Goal: Task Accomplishment & Management: Manage account settings

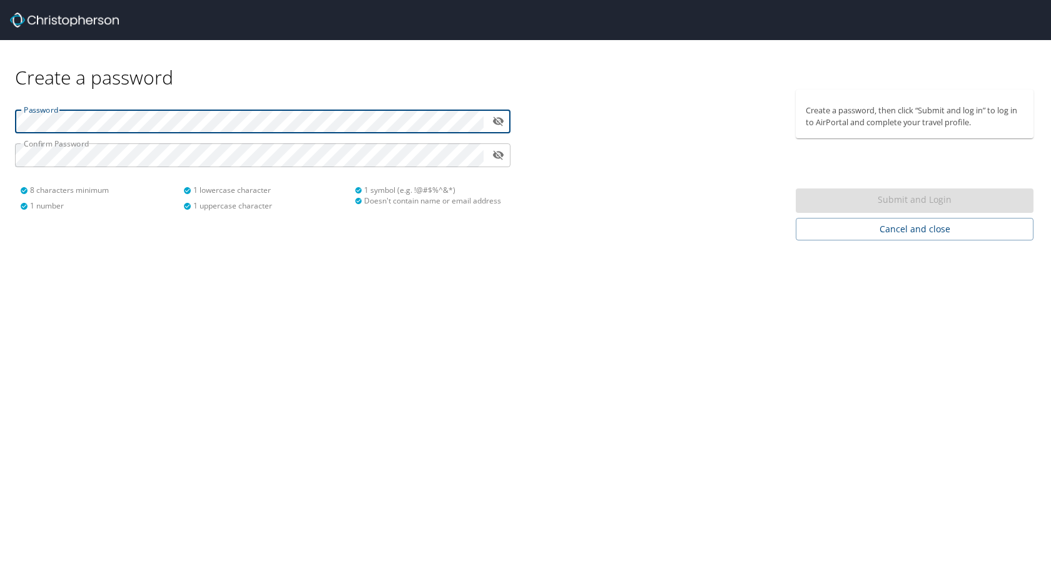
click at [0, 118] on html "Create a password Password ​ Confirm Password ​ 8 characters minimum 1 number 1…" at bounding box center [525, 285] width 1051 height 571
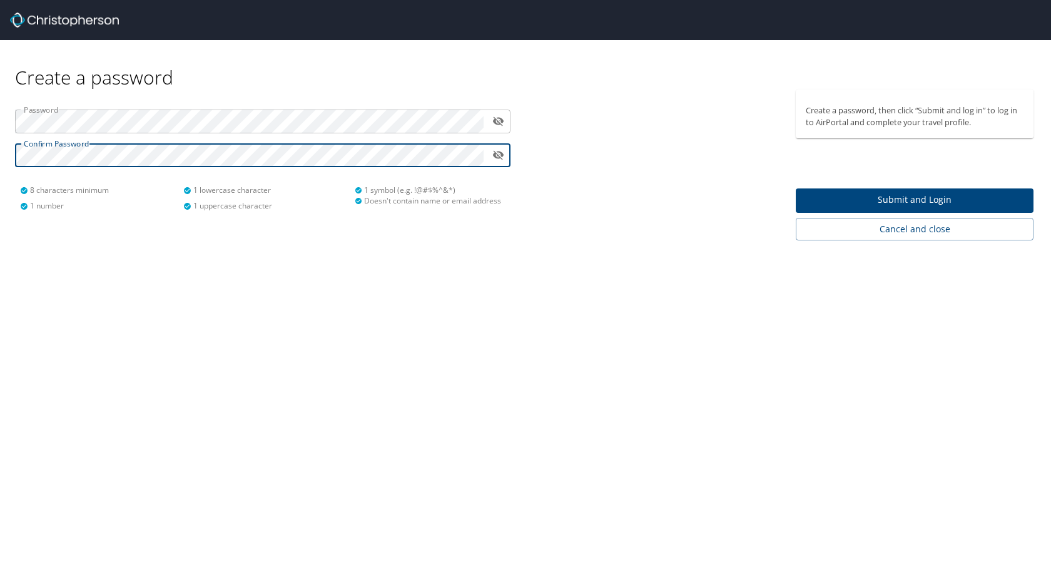
click at [885, 197] on span "Submit and Login" at bounding box center [915, 200] width 218 height 16
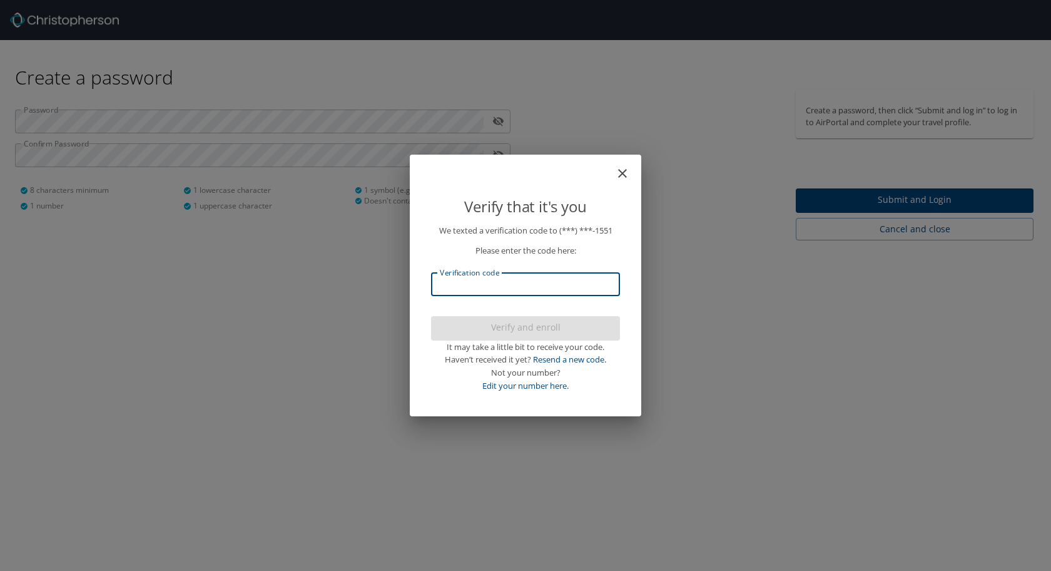
click at [494, 288] on input "Verification code" at bounding box center [525, 284] width 189 height 24
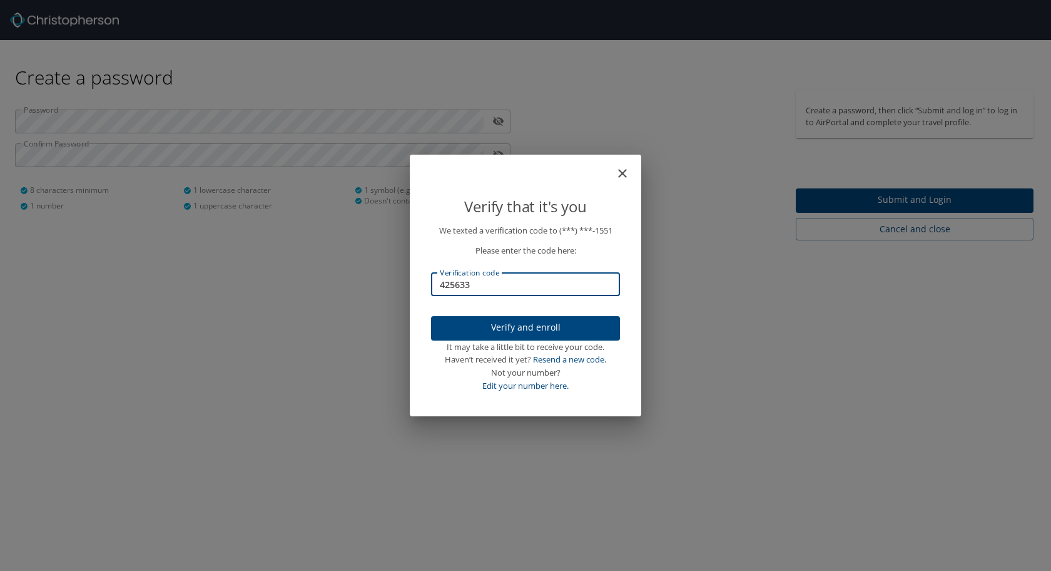
type input "425633"
click at [572, 324] on span "Verify and enroll" at bounding box center [525, 328] width 169 height 16
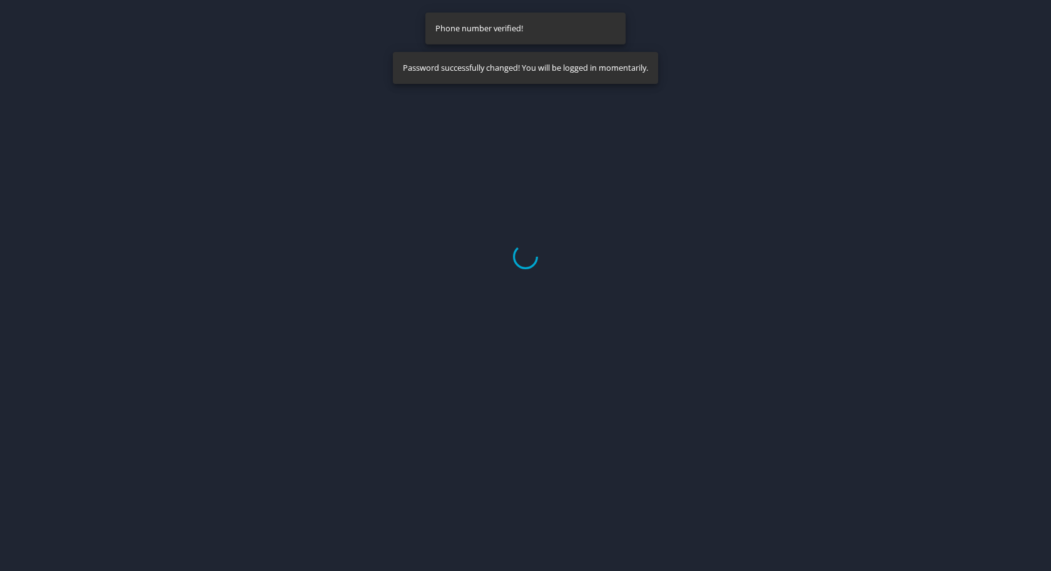
select select "US"
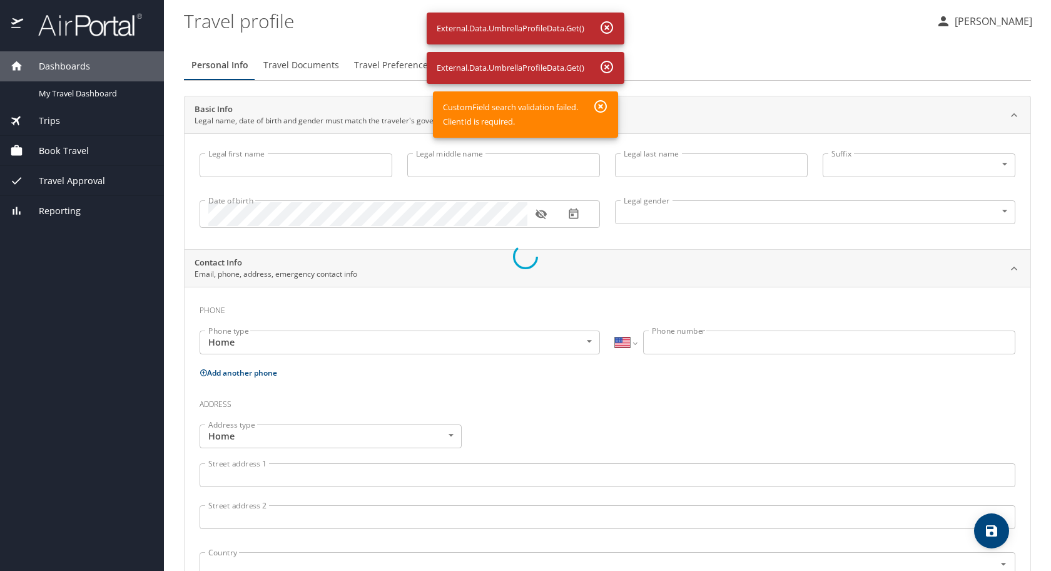
click at [246, 167] on div at bounding box center [525, 256] width 1051 height 627
click at [601, 106] on div at bounding box center [525, 256] width 1051 height 627
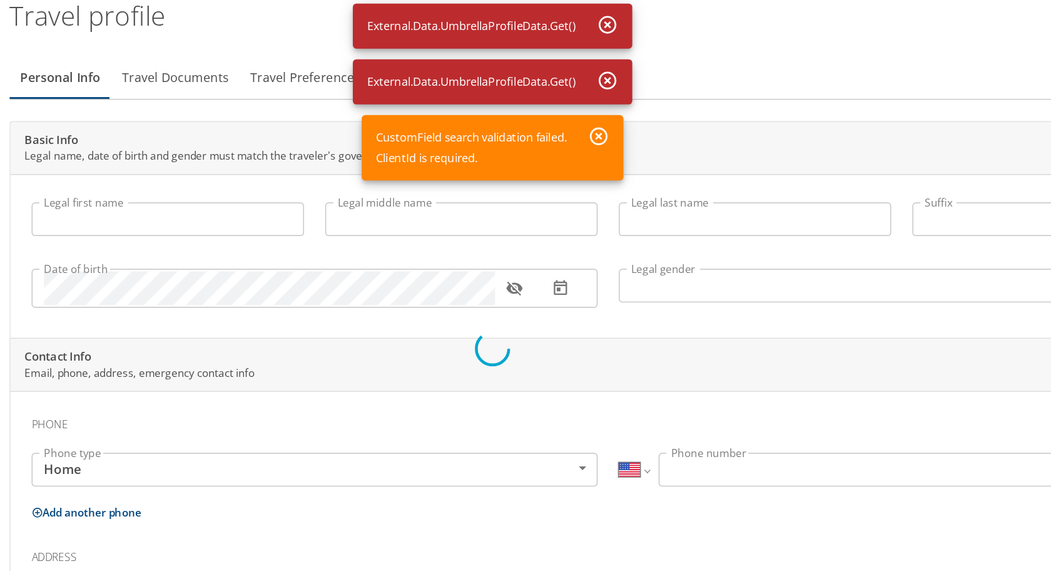
click at [607, 28] on div at bounding box center [525, 256] width 1051 height 627
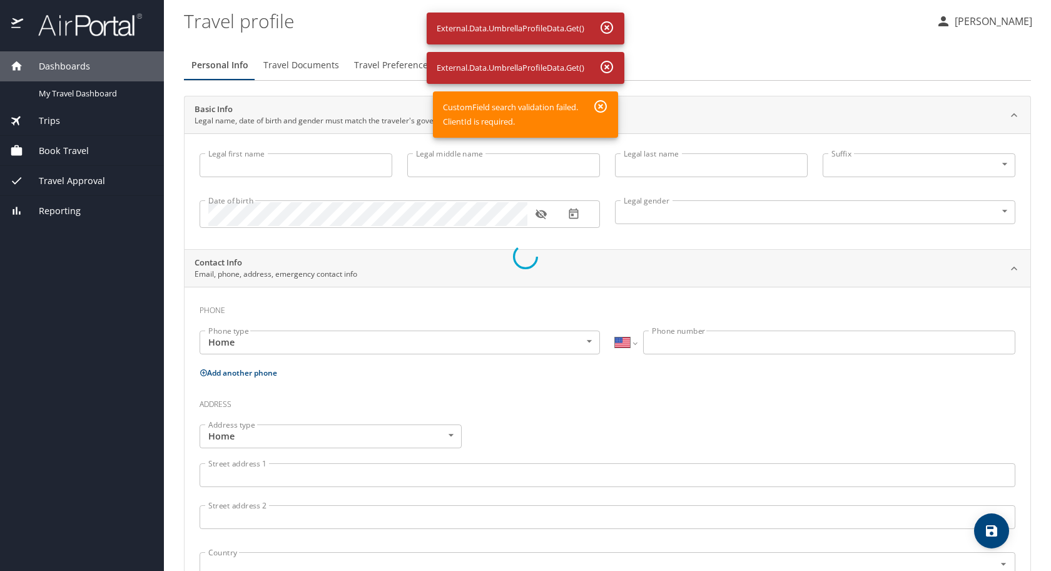
click at [69, 96] on div at bounding box center [525, 256] width 1051 height 627
click at [46, 96] on div at bounding box center [525, 256] width 1051 height 627
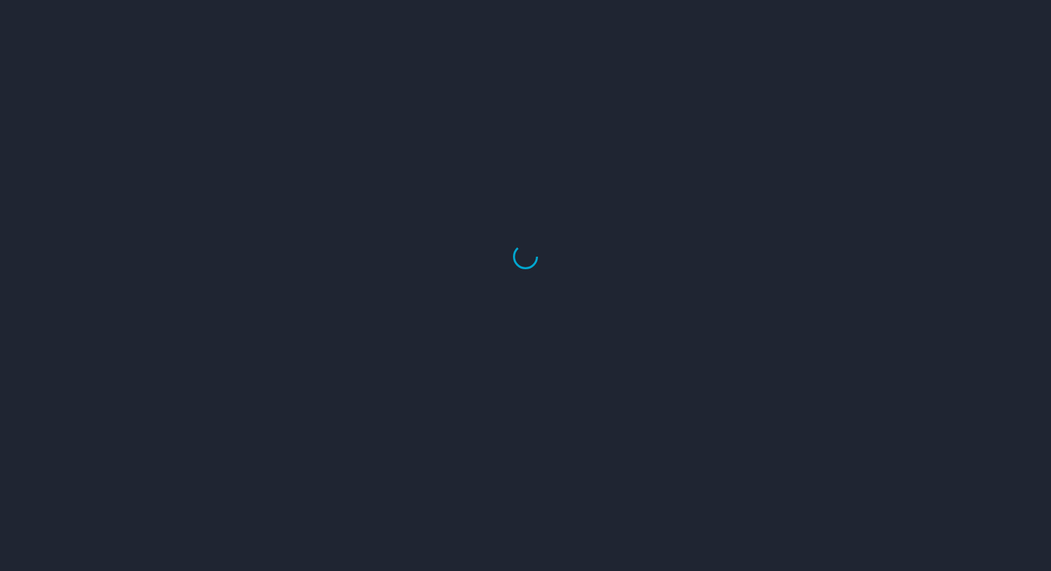
select select "US"
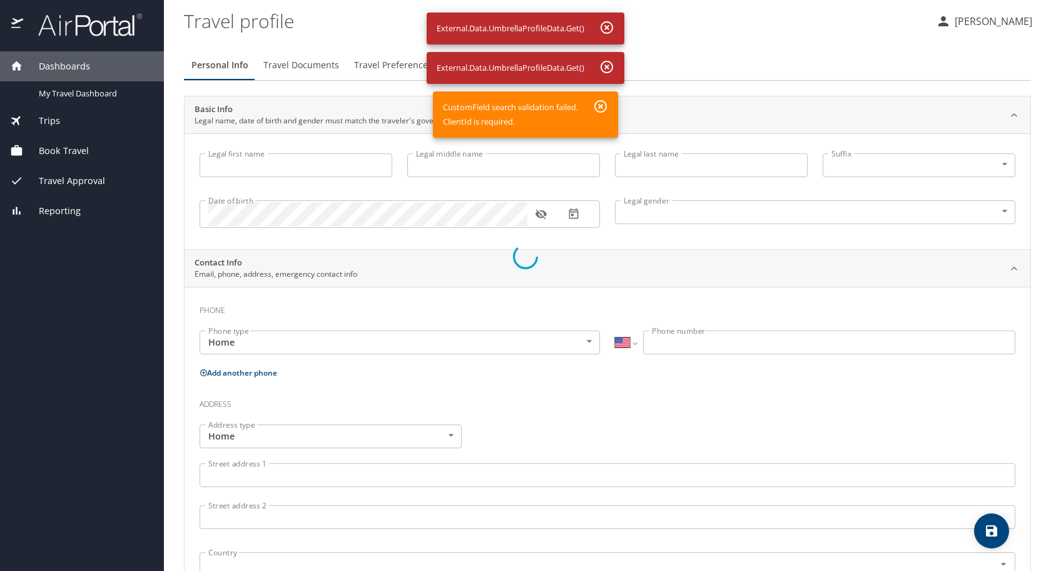
click at [985, 19] on div at bounding box center [525, 256] width 1051 height 627
click at [300, 165] on div at bounding box center [525, 256] width 1051 height 627
click at [230, 24] on div at bounding box center [525, 256] width 1051 height 627
click at [592, 76] on div at bounding box center [525, 256] width 1051 height 627
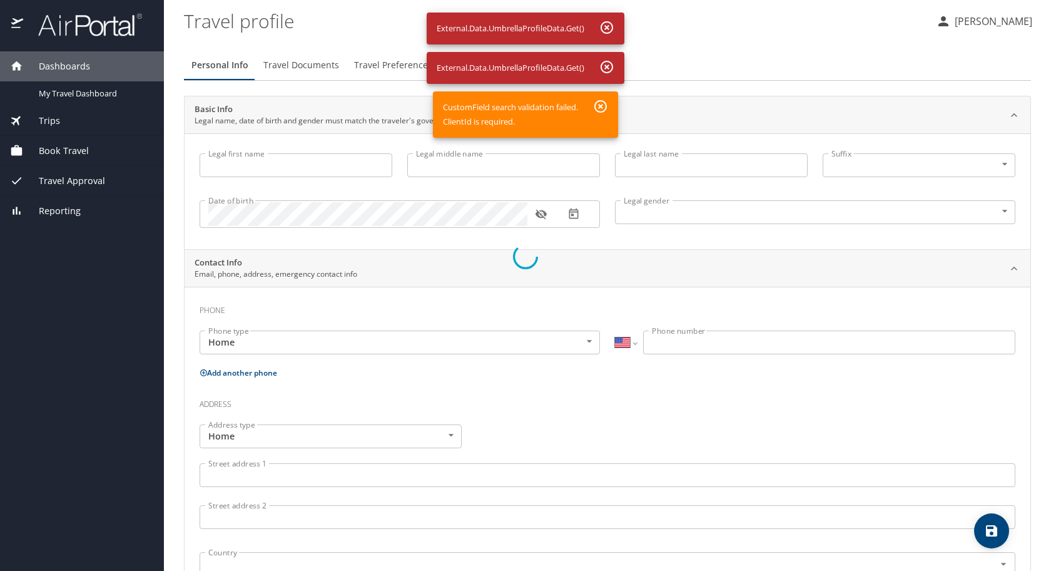
click at [606, 67] on div at bounding box center [525, 256] width 1051 height 627
click at [972, 27] on div at bounding box center [525, 256] width 1051 height 627
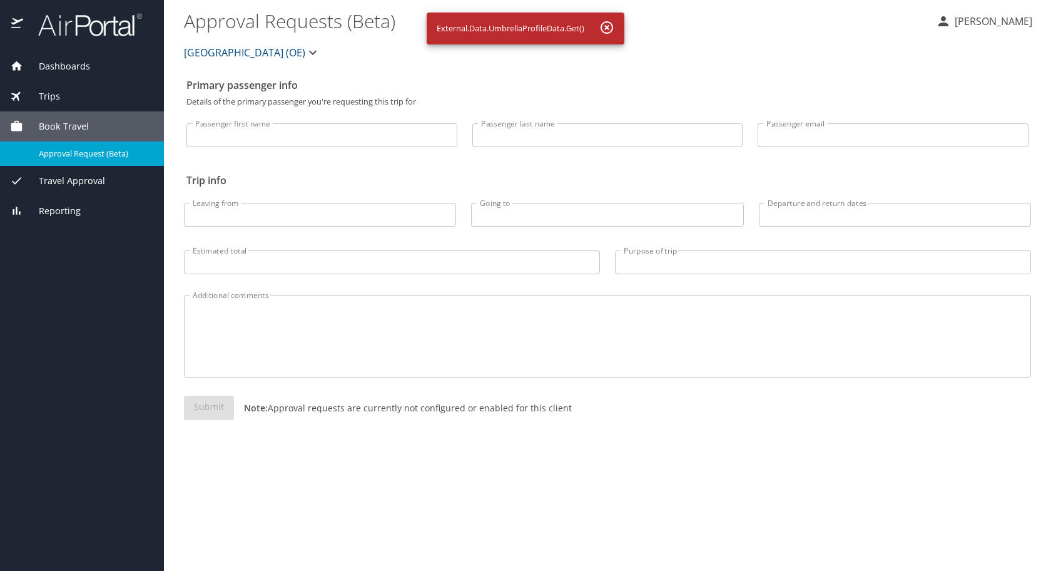
click at [72, 133] on span "Book Travel" at bounding box center [56, 126] width 66 height 14
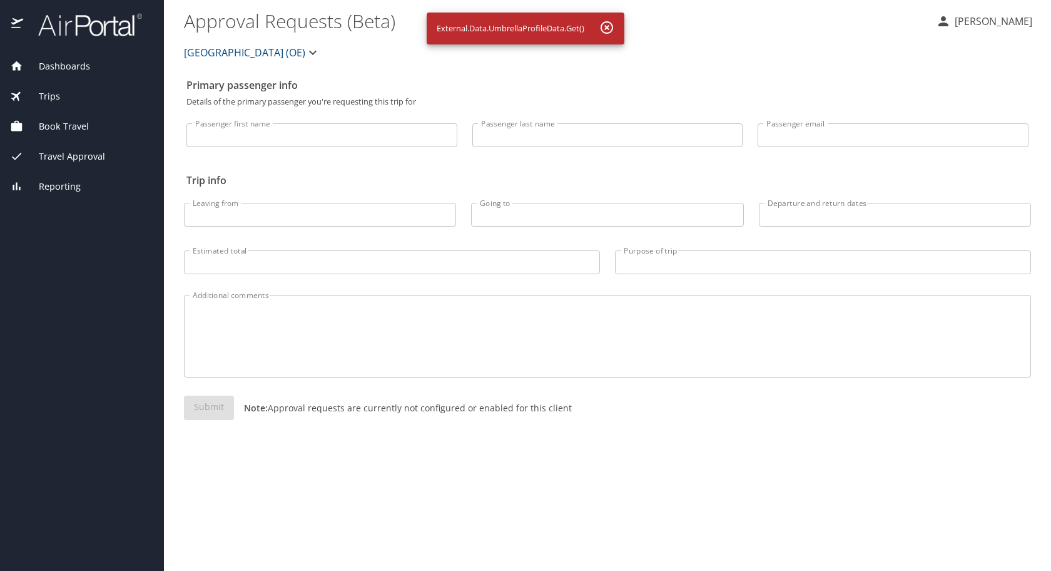
click at [63, 127] on span "Book Travel" at bounding box center [56, 126] width 66 height 14
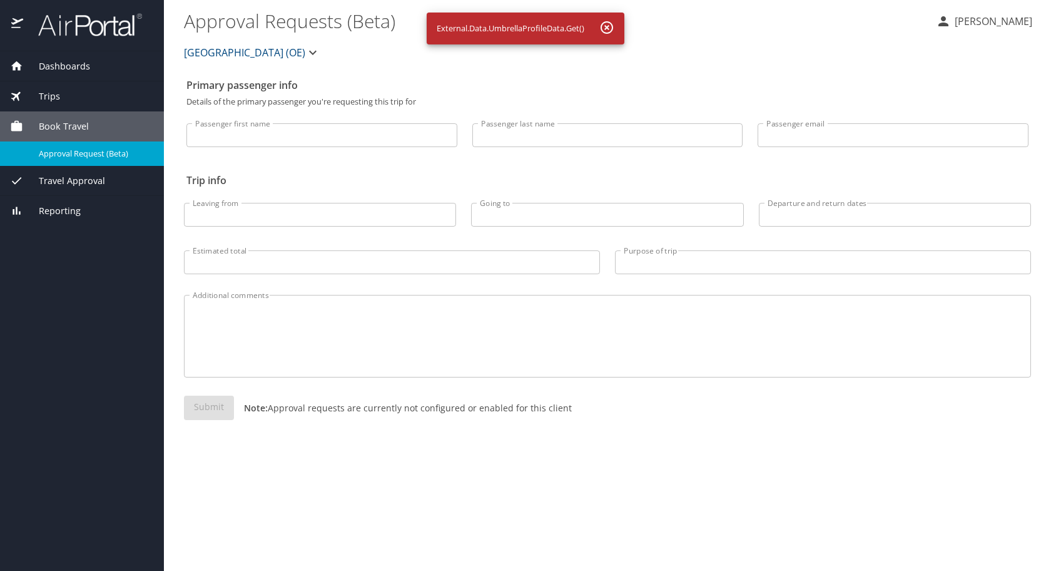
click at [48, 94] on span "Trips" at bounding box center [41, 96] width 37 height 14
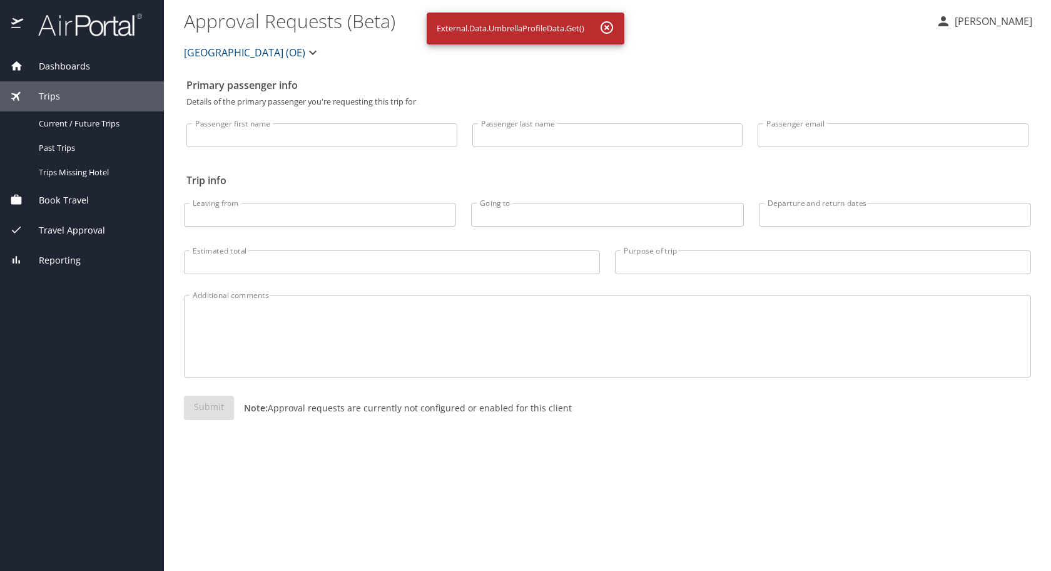
click at [62, 69] on span "Dashboards" at bounding box center [56, 66] width 67 height 14
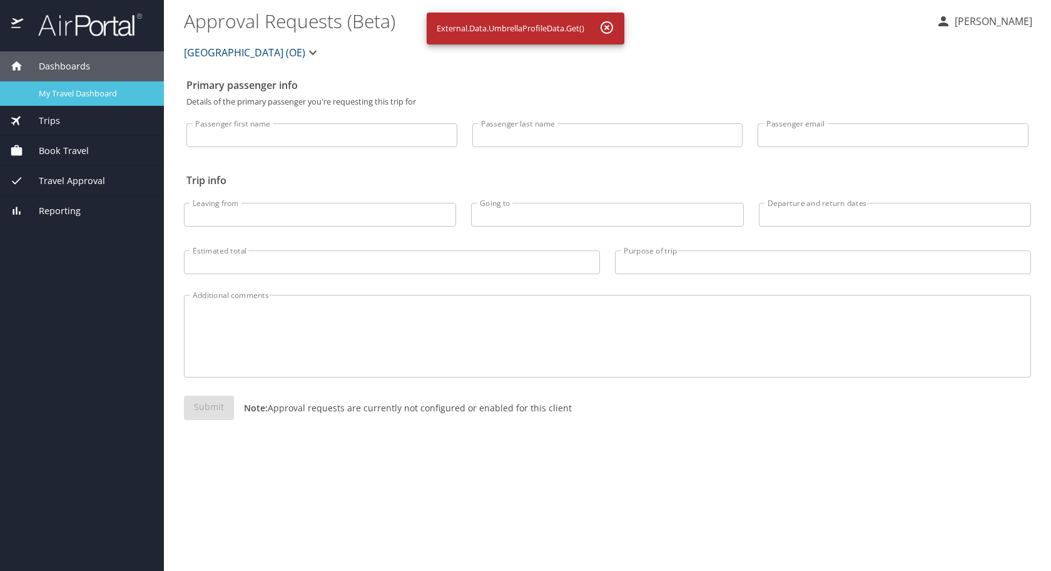
click at [61, 96] on span "My Travel Dashboard" at bounding box center [94, 94] width 110 height 12
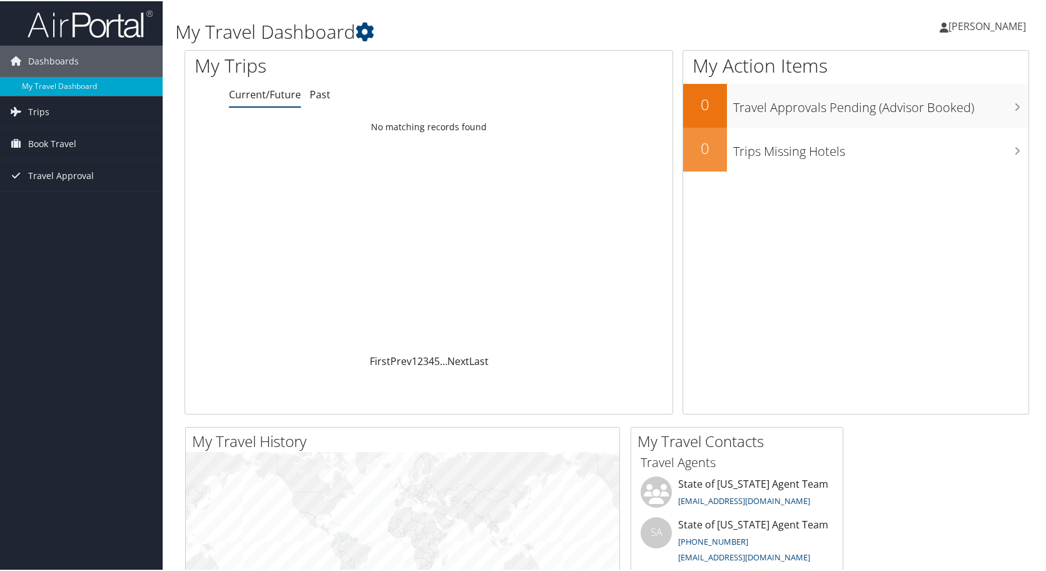
click at [954, 23] on span "[PERSON_NAME]" at bounding box center [987, 25] width 78 height 14
click at [913, 111] on link "View Travel Profile" at bounding box center [954, 111] width 140 height 21
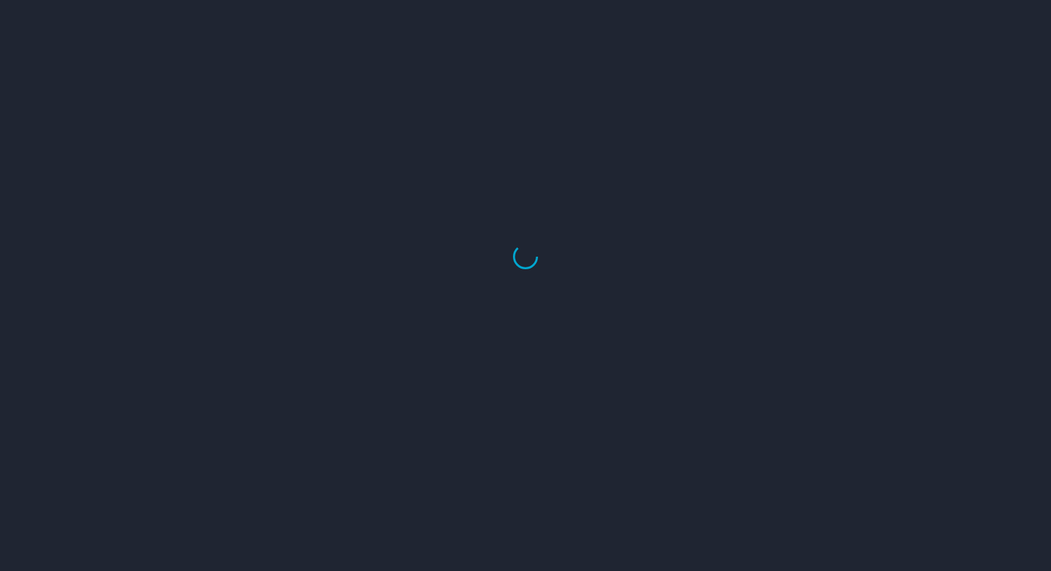
select select "US"
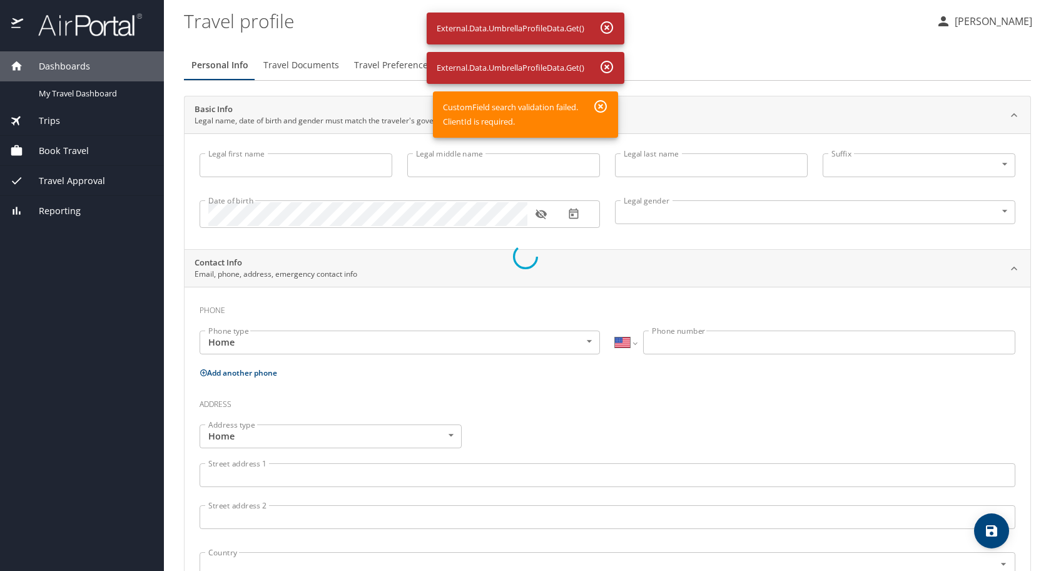
click at [264, 168] on div at bounding box center [525, 256] width 1051 height 627
click at [272, 328] on div at bounding box center [525, 256] width 1051 height 627
click at [993, 525] on div at bounding box center [525, 256] width 1051 height 627
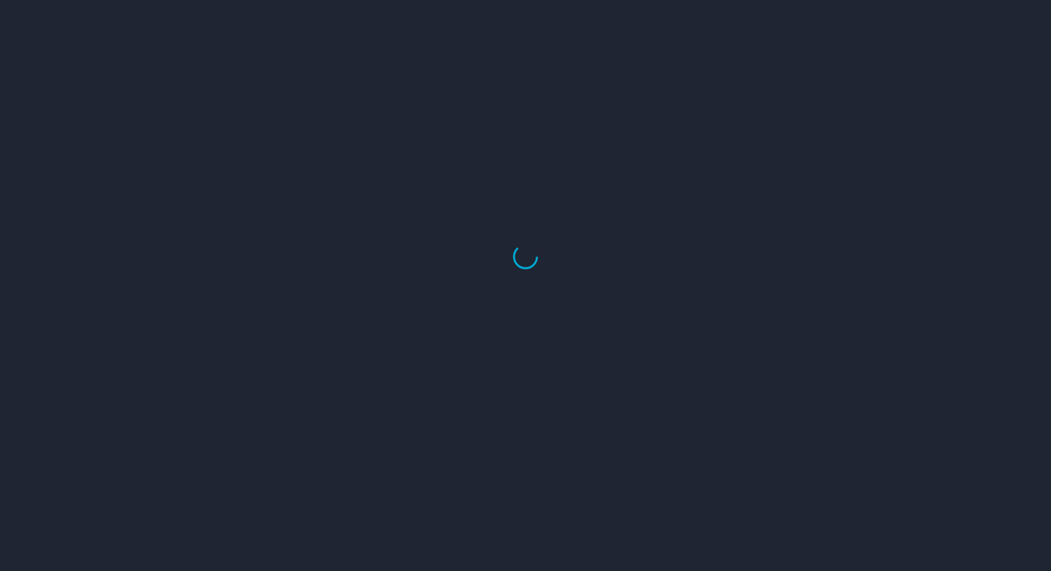
select select "US"
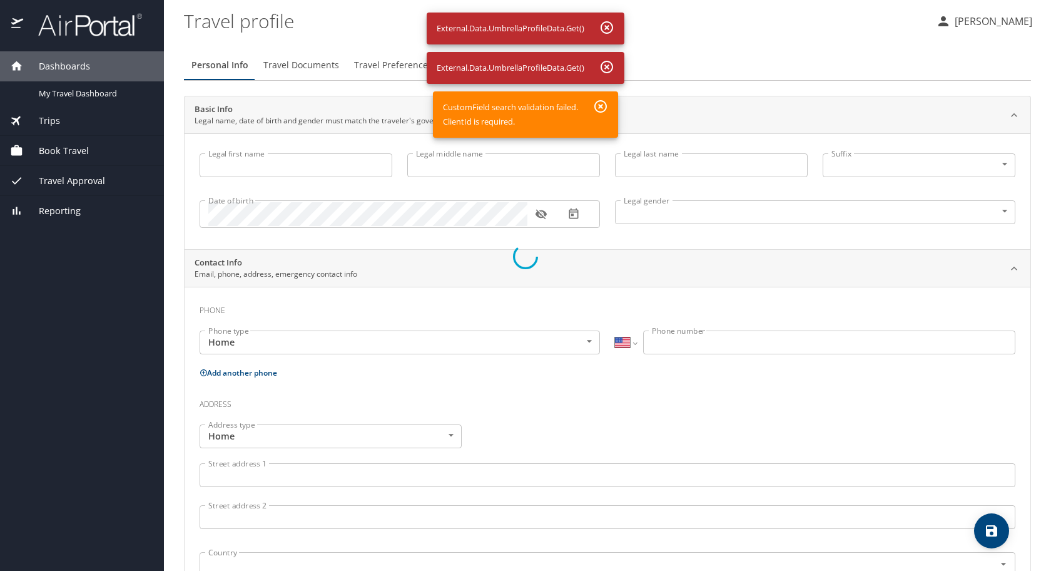
click at [966, 24] on div at bounding box center [525, 256] width 1051 height 627
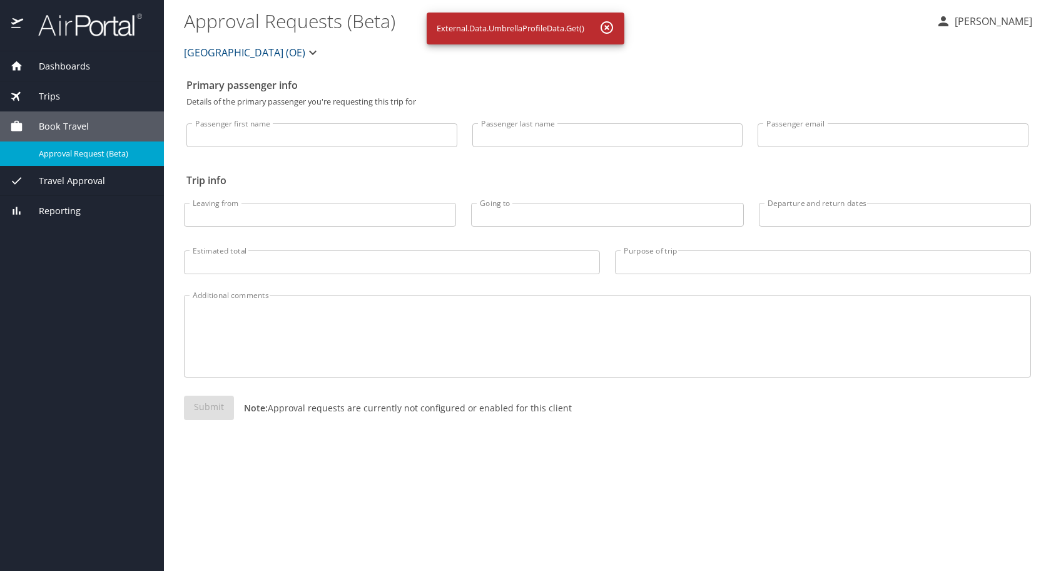
click at [63, 68] on span "Dashboards" at bounding box center [56, 66] width 67 height 14
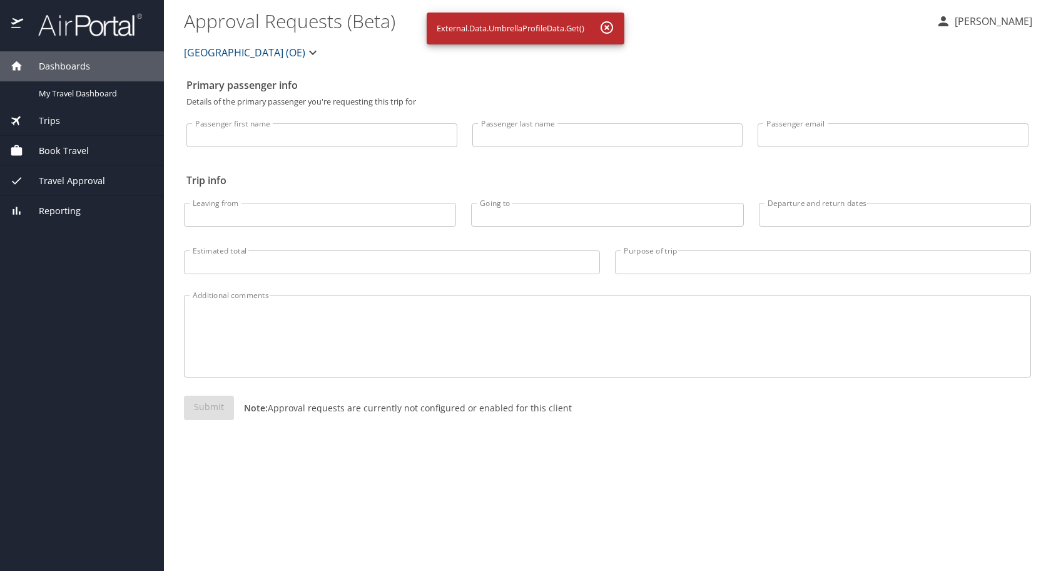
click at [63, 68] on span "Dashboards" at bounding box center [56, 66] width 67 height 14
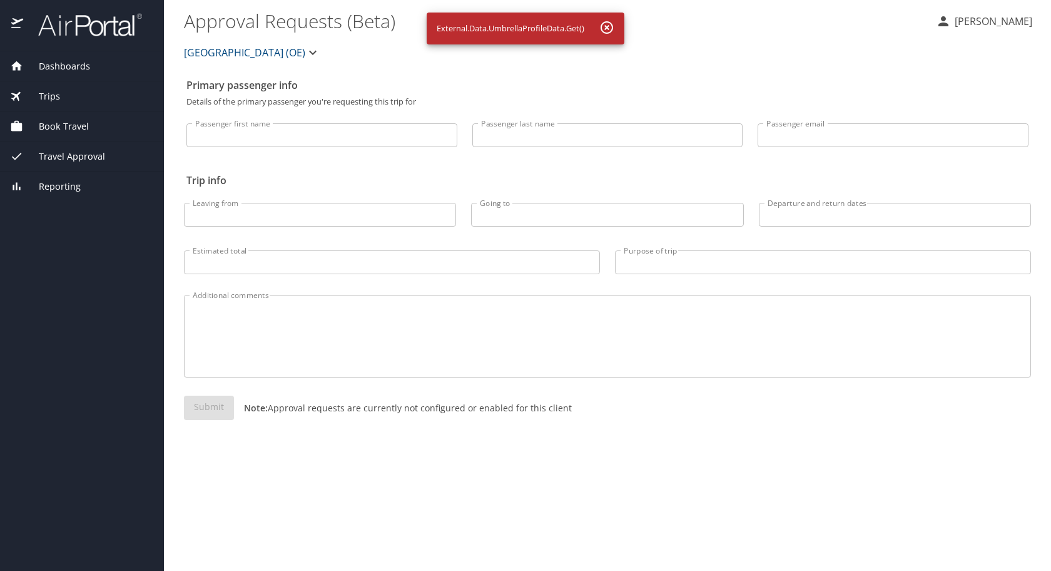
click at [65, 68] on span "Dashboards" at bounding box center [56, 66] width 67 height 14
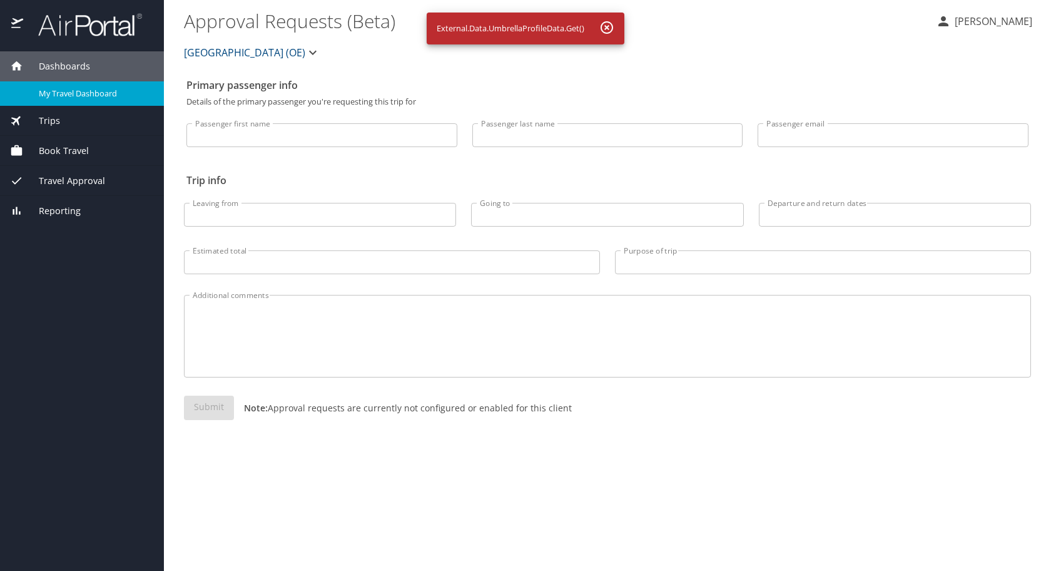
click at [60, 89] on span "My Travel Dashboard" at bounding box center [94, 94] width 110 height 12
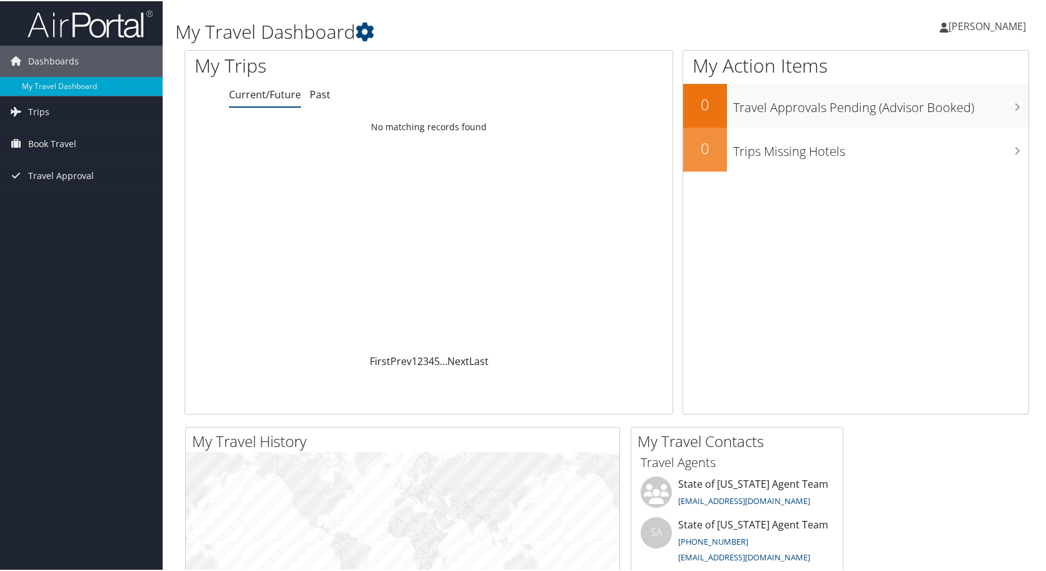
click at [983, 30] on span "[PERSON_NAME]" at bounding box center [987, 25] width 78 height 14
click at [906, 203] on link "Sign Out" at bounding box center [954, 203] width 140 height 21
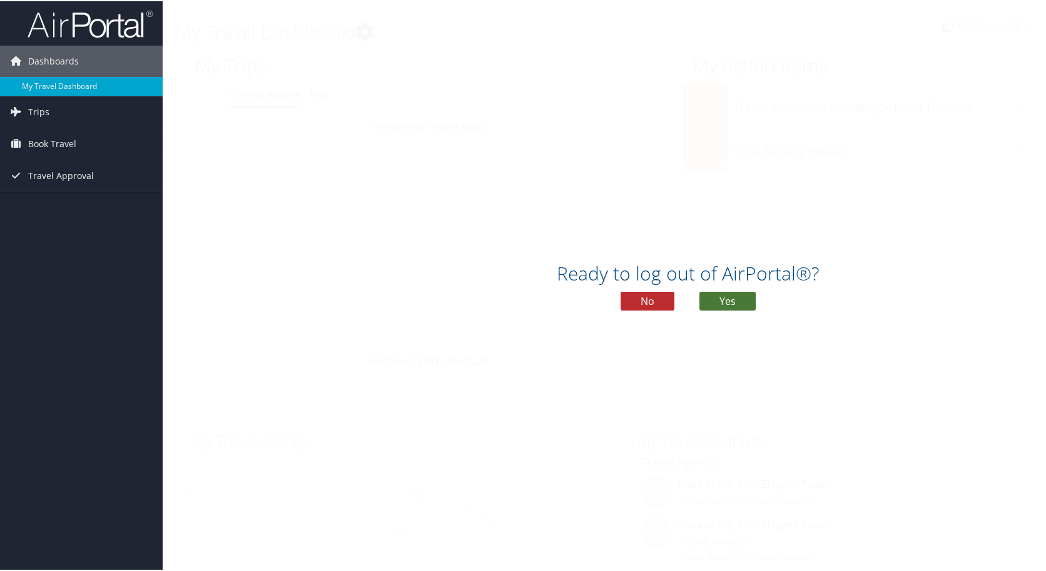
click at [736, 301] on button "Yes" at bounding box center [727, 299] width 56 height 19
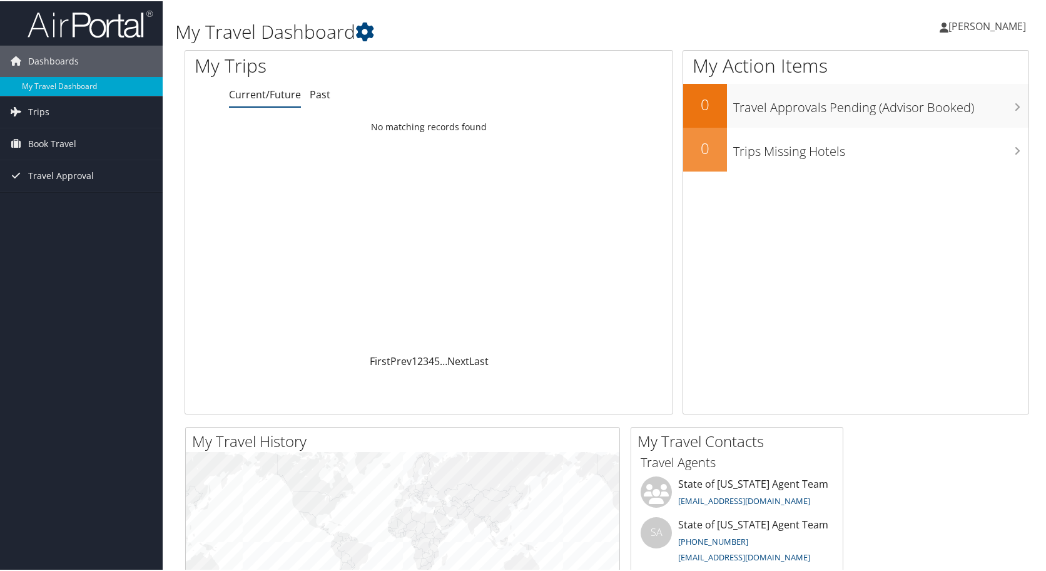
click at [948, 24] on span "[PERSON_NAME]" at bounding box center [987, 25] width 78 height 14
click at [918, 63] on link "My Settings" at bounding box center [954, 68] width 140 height 21
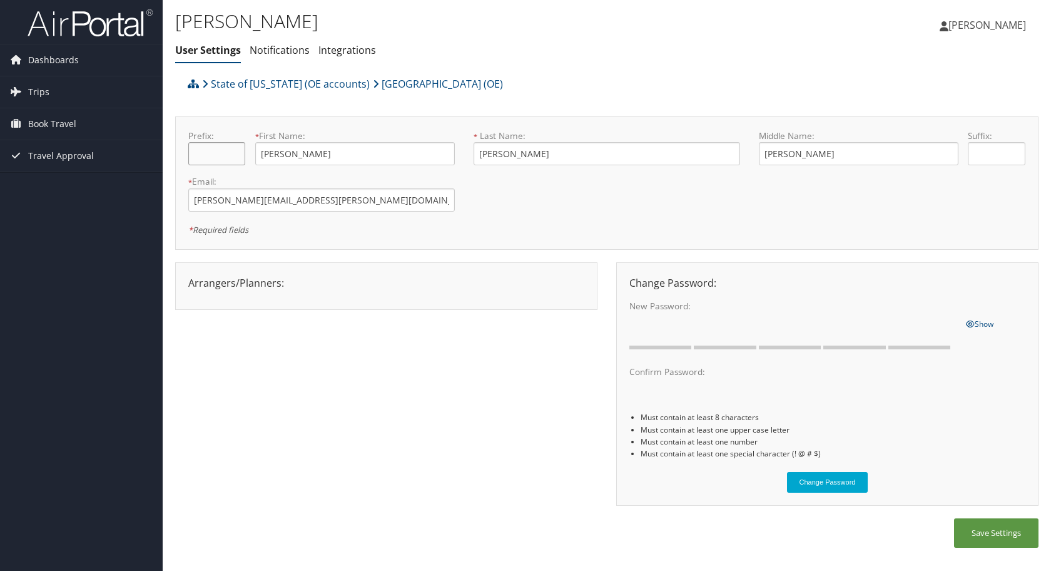
click at [221, 158] on input "text" at bounding box center [216, 153] width 57 height 23
type input "Mr."
click at [977, 534] on button "Save Settings" at bounding box center [996, 532] width 84 height 29
click at [56, 59] on span "Dashboards" at bounding box center [53, 59] width 51 height 31
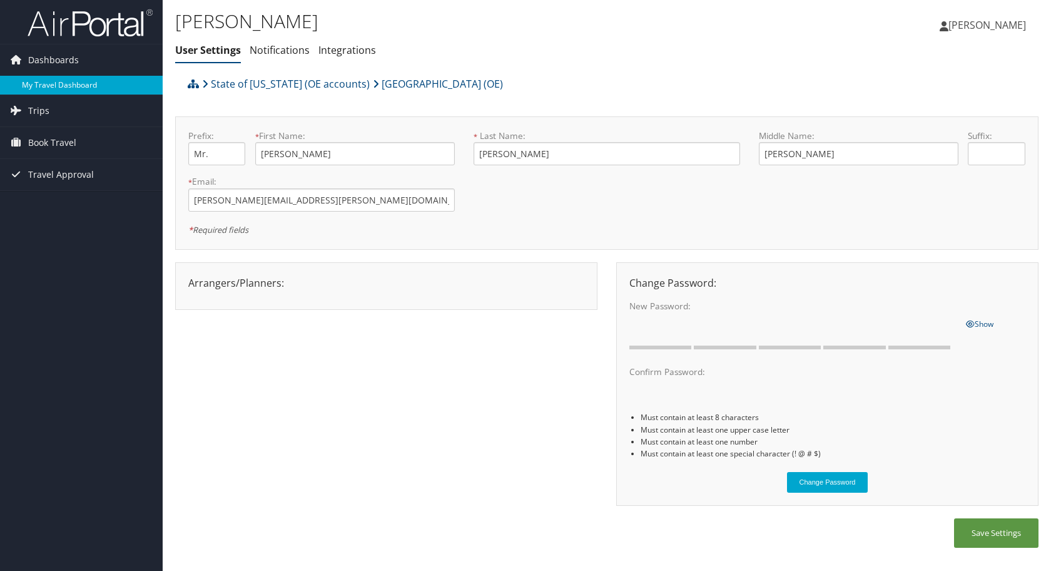
click at [56, 84] on link "My Travel Dashboard" at bounding box center [81, 85] width 163 height 19
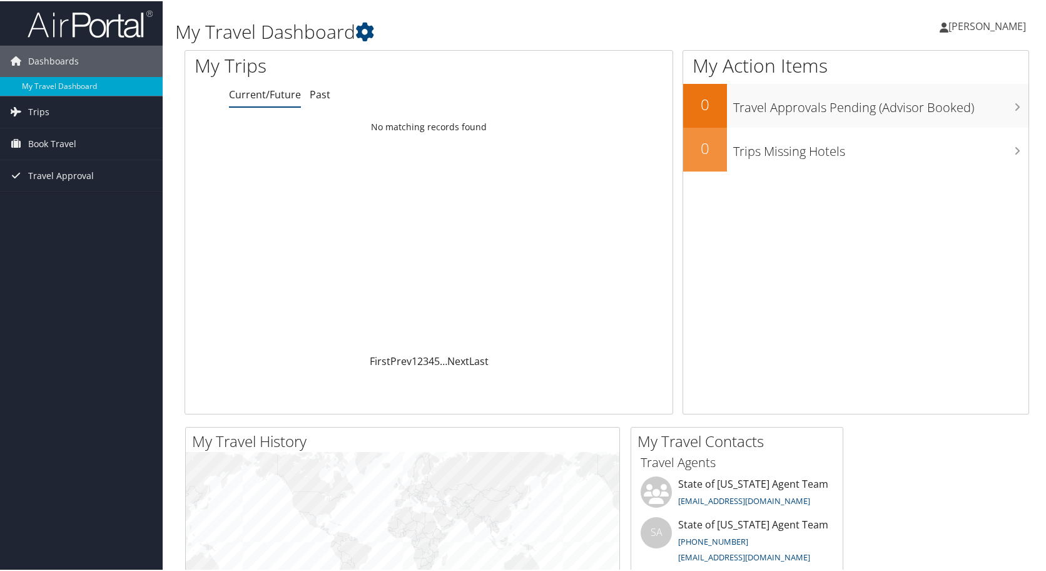
click at [983, 23] on span "[PERSON_NAME]" at bounding box center [987, 25] width 78 height 14
click at [962, 89] on link "Travel Agency Contacts" at bounding box center [954, 89] width 140 height 21
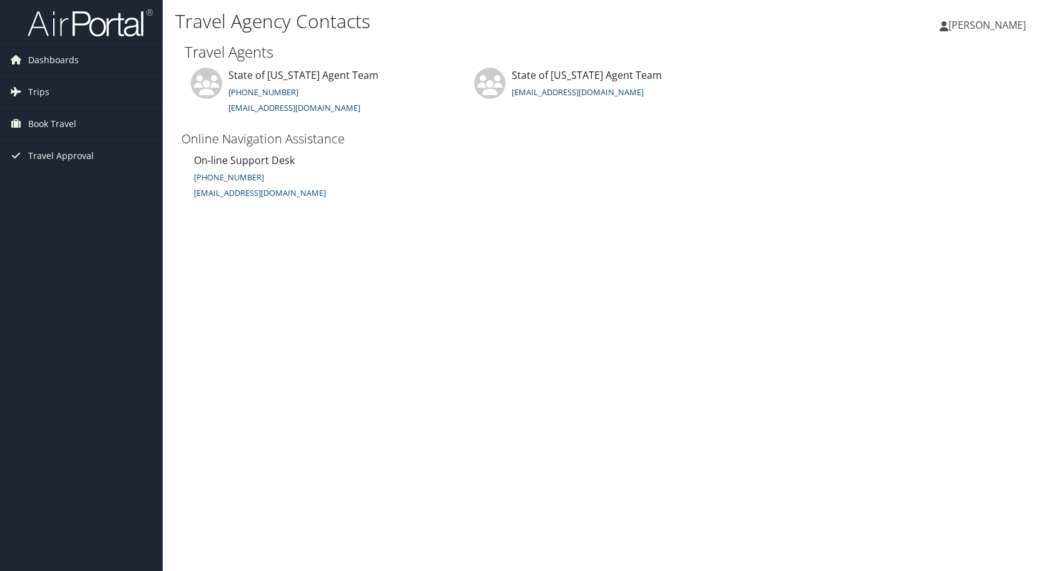
click at [963, 21] on span "[PERSON_NAME]" at bounding box center [987, 25] width 78 height 14
click at [952, 113] on link "View Travel Profile" at bounding box center [956, 111] width 140 height 21
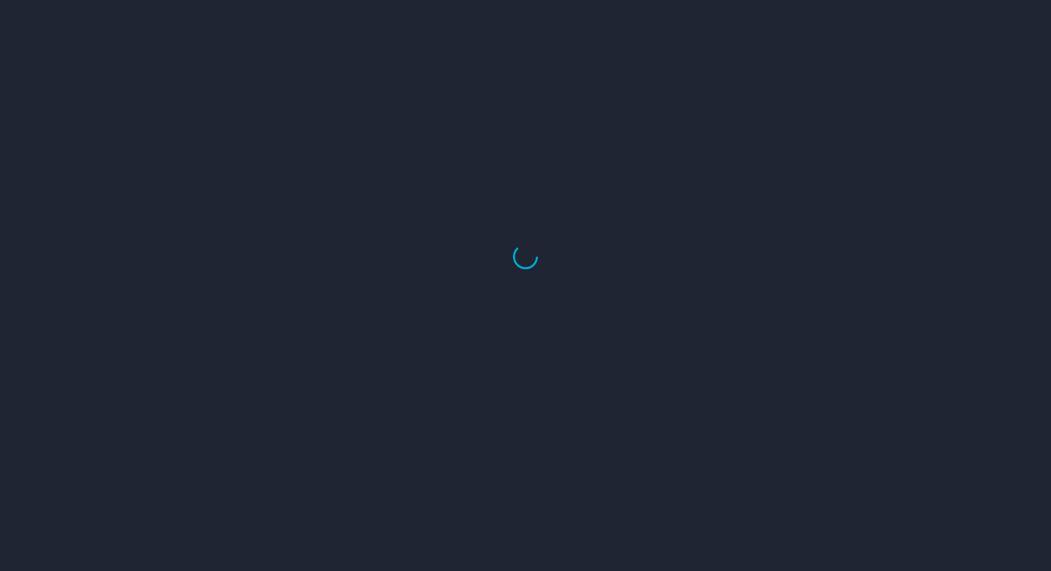
select select "US"
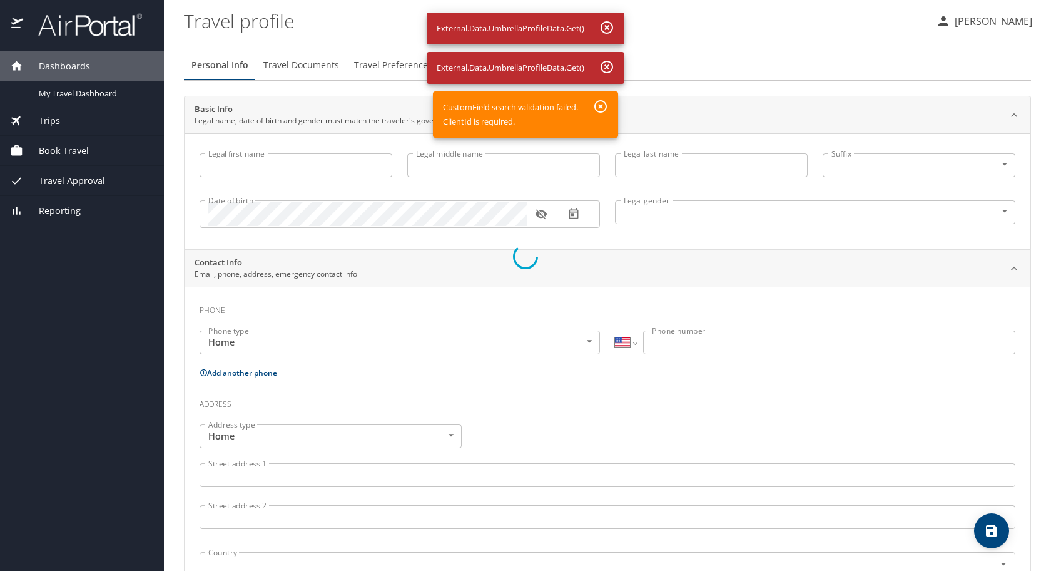
click at [61, 151] on div at bounding box center [525, 256] width 1051 height 627
click at [606, 29] on div at bounding box center [525, 256] width 1051 height 627
click at [606, 64] on div at bounding box center [525, 256] width 1051 height 627
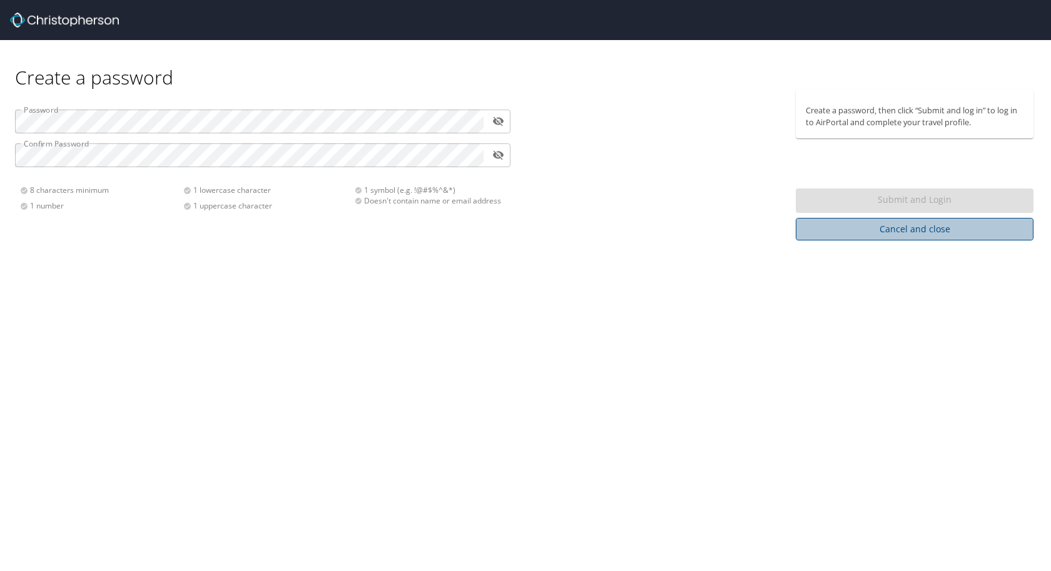
click at [918, 228] on span "Cancel and close" at bounding box center [915, 229] width 218 height 16
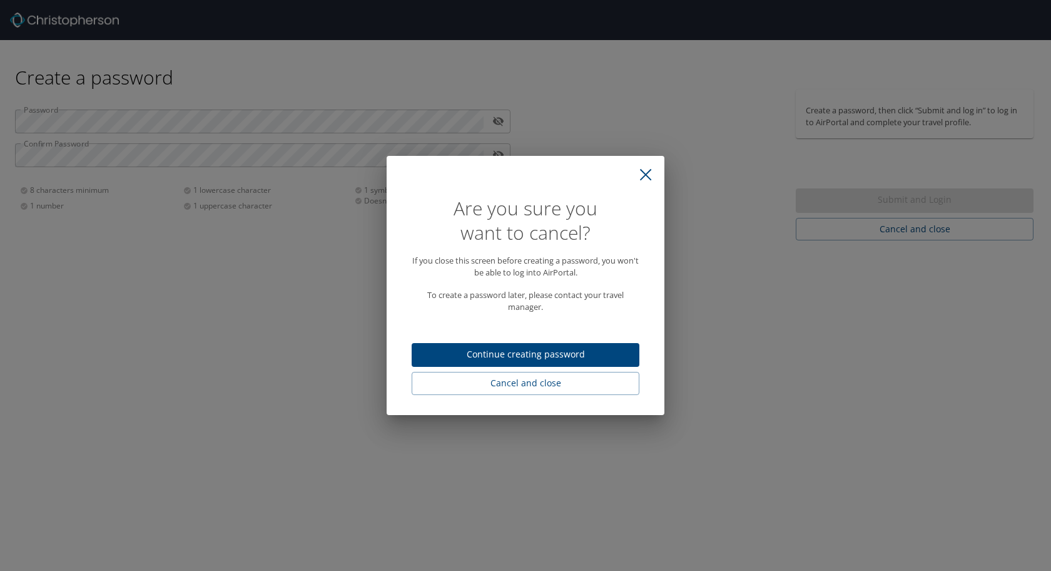
click at [650, 176] on icon "close" at bounding box center [645, 174] width 13 height 13
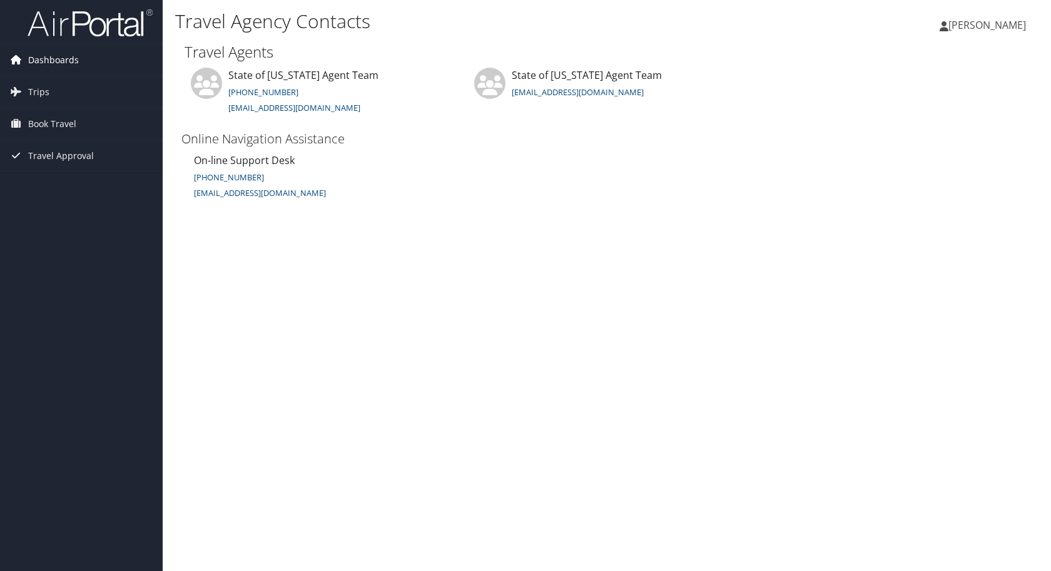
click at [56, 66] on span "Dashboards" at bounding box center [53, 59] width 51 height 31
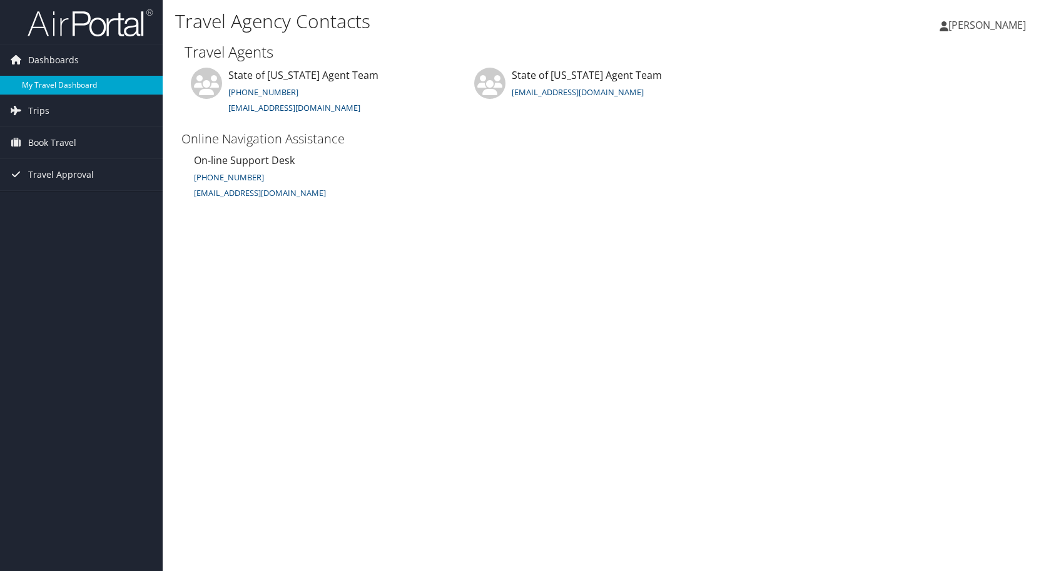
click at [53, 79] on link "My Travel Dashboard" at bounding box center [81, 85] width 163 height 19
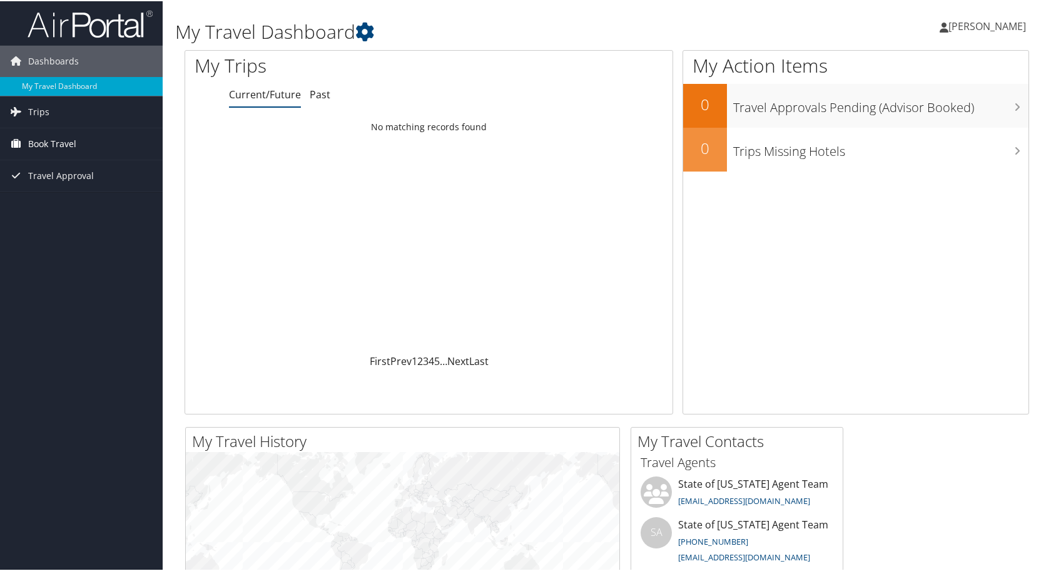
click at [44, 143] on span "Book Travel" at bounding box center [52, 142] width 48 height 31
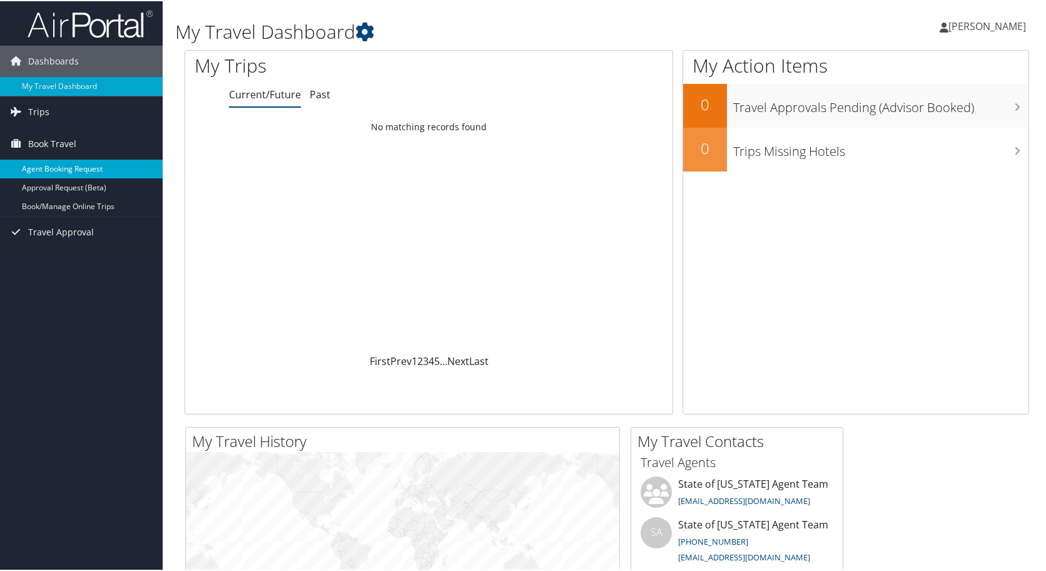
click at [86, 171] on link "Agent Booking Request" at bounding box center [81, 167] width 163 height 19
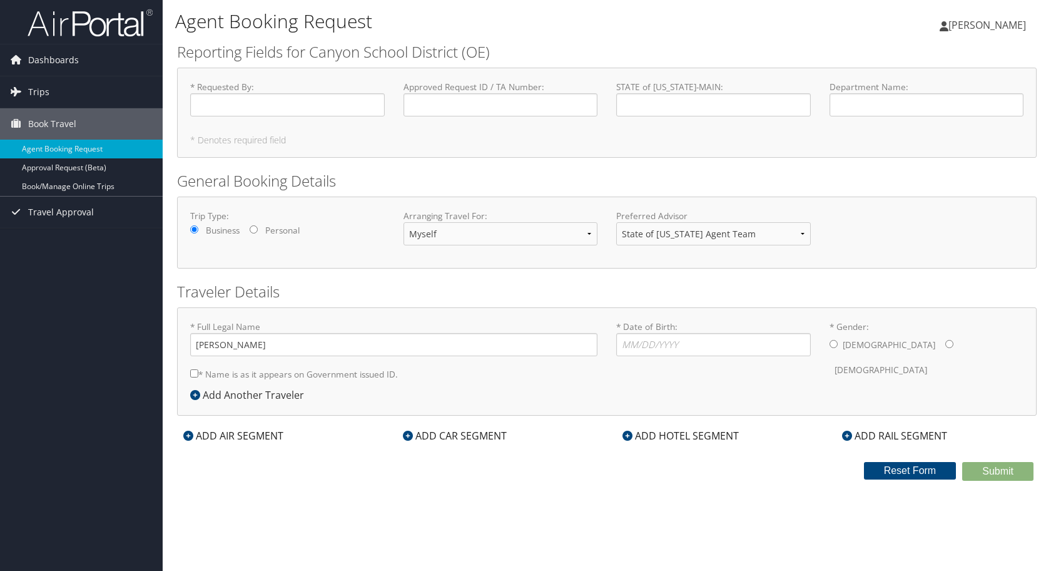
click at [992, 28] on span "[PERSON_NAME]" at bounding box center [987, 25] width 78 height 14
click at [953, 72] on link "My Settings" at bounding box center [956, 68] width 140 height 21
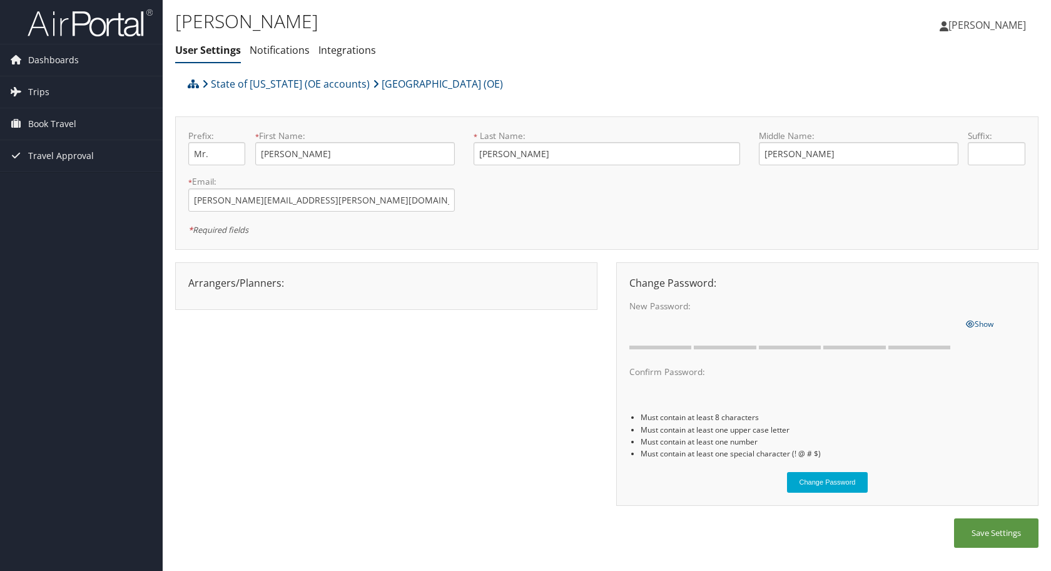
click at [971, 23] on span "[PERSON_NAME]" at bounding box center [987, 25] width 78 height 14
click at [903, 111] on link "View Travel Profile" at bounding box center [956, 111] width 140 height 21
click at [255, 286] on div "Arrangers/Planners: Edit Arrangers & Planners Save Changes Cancel ×" at bounding box center [386, 282] width 415 height 15
click at [289, 51] on link "Notifications" at bounding box center [280, 50] width 60 height 14
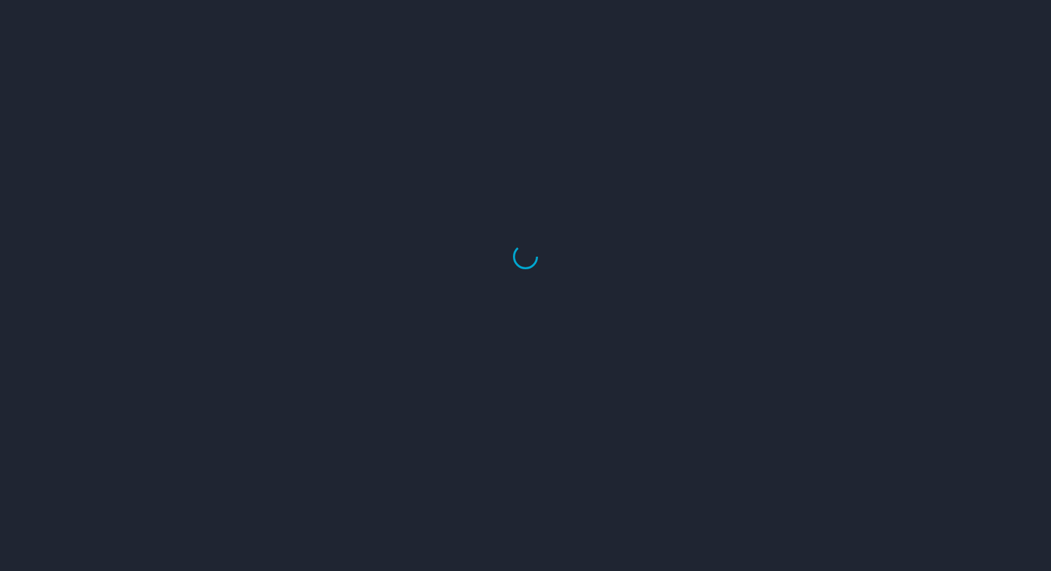
select select "US"
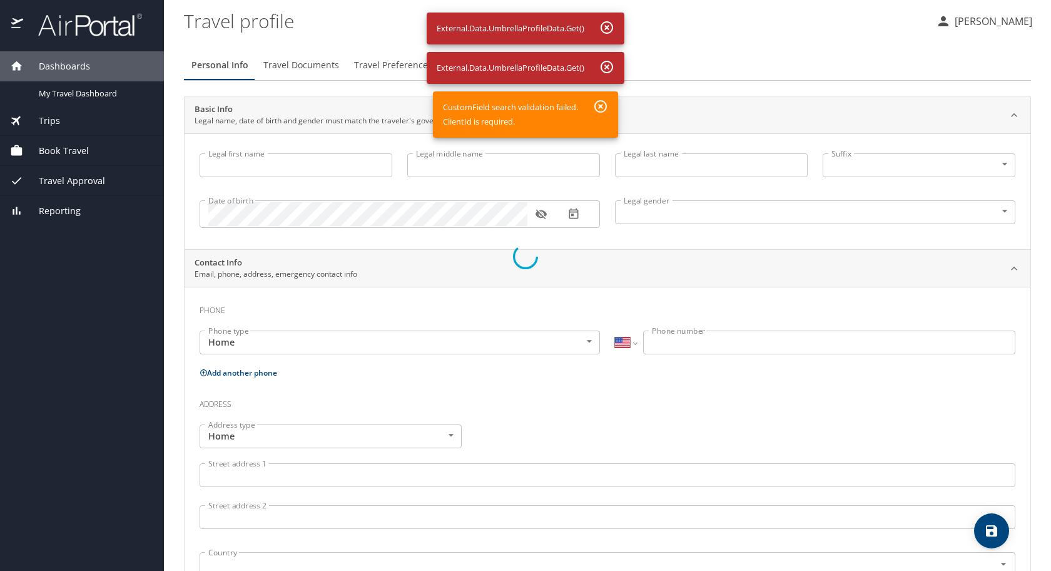
click at [952, 25] on div at bounding box center [525, 256] width 1051 height 627
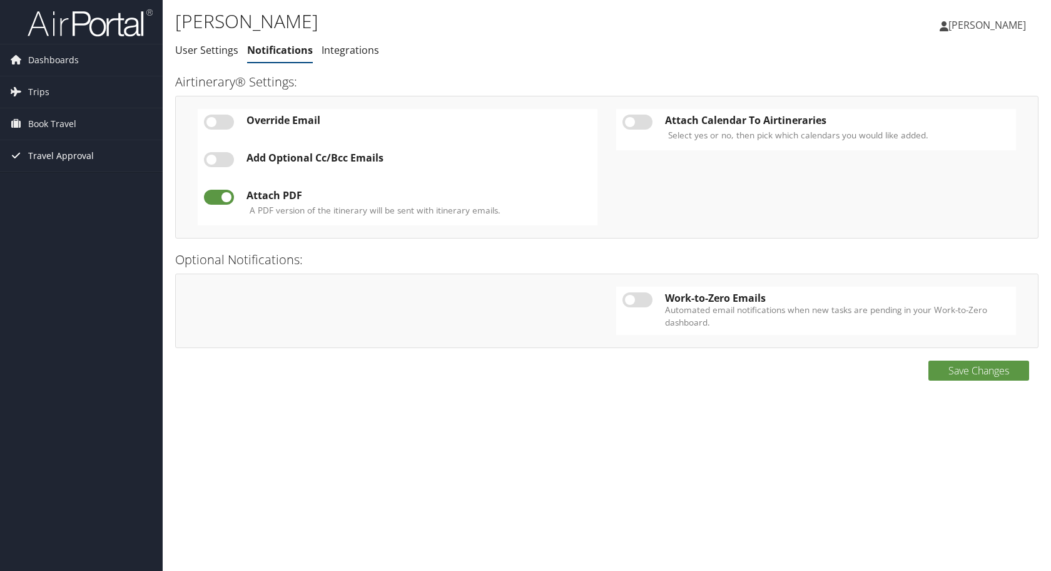
click at [23, 155] on icon at bounding box center [15, 155] width 19 height 19
click at [74, 198] on link "Approved Trips" at bounding box center [81, 199] width 163 height 19
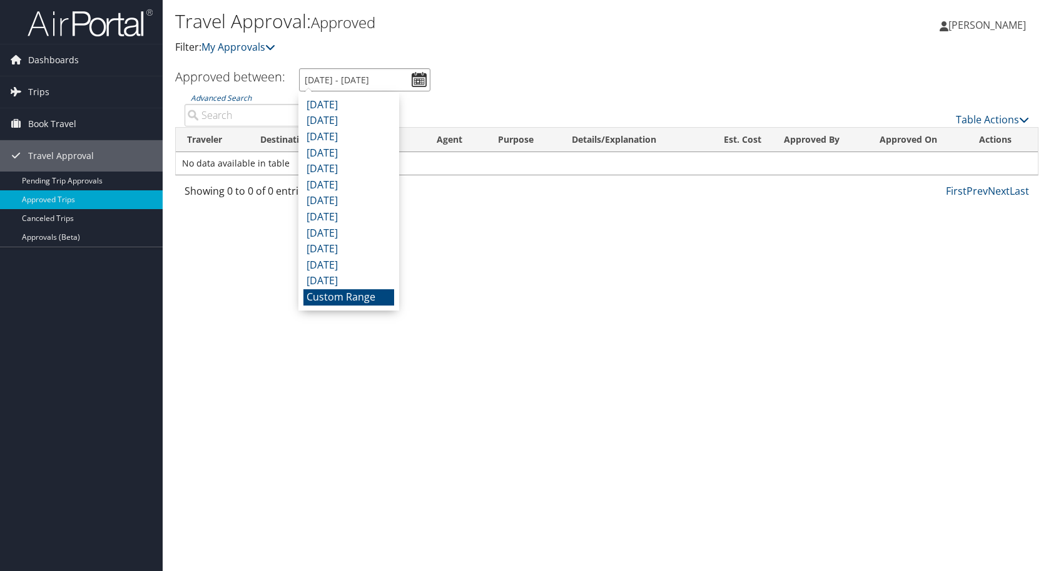
click at [417, 78] on input "[DATE] - [DATE]" at bounding box center [364, 79] width 131 height 23
click at [347, 170] on li "[DATE]" at bounding box center [348, 169] width 91 height 16
type input "5/1/2025 - 5/31/2025"
click at [420, 83] on input "5/1/2025 - 5/31/2025" at bounding box center [364, 79] width 131 height 23
click at [652, 58] on div "Travel Approval: Approved Filter: My Approvals" at bounding box center [463, 37] width 576 height 62
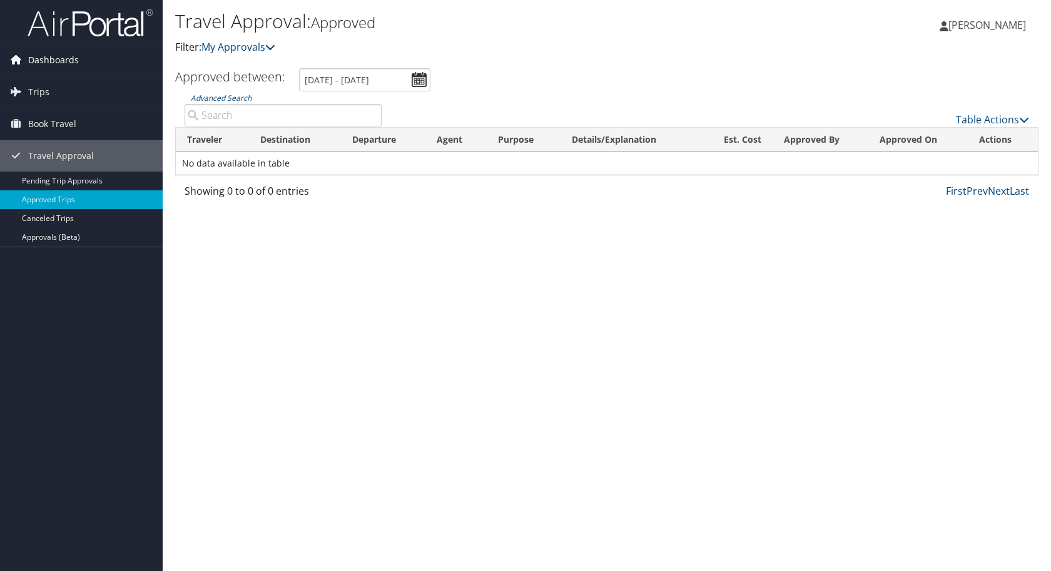
click at [35, 62] on span "Dashboards" at bounding box center [53, 59] width 51 height 31
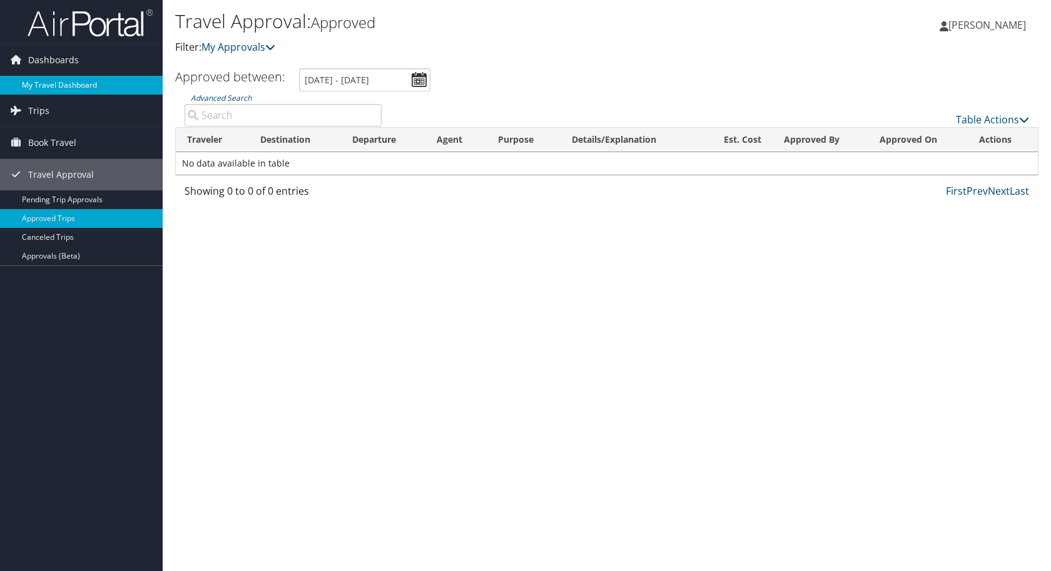
click at [34, 86] on link "My Travel Dashboard" at bounding box center [81, 85] width 163 height 19
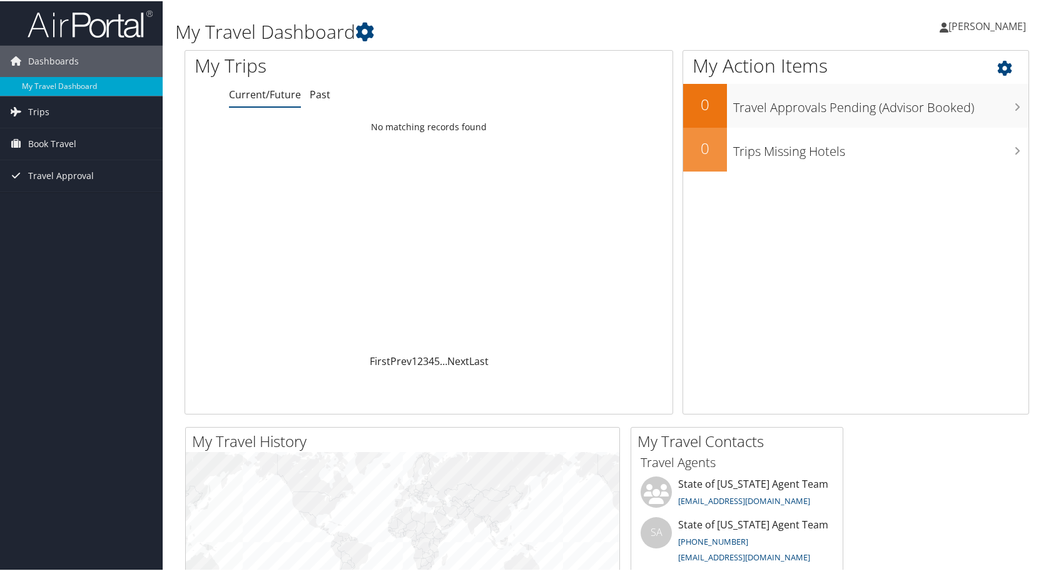
click at [1002, 64] on icon at bounding box center [1015, 63] width 37 height 21
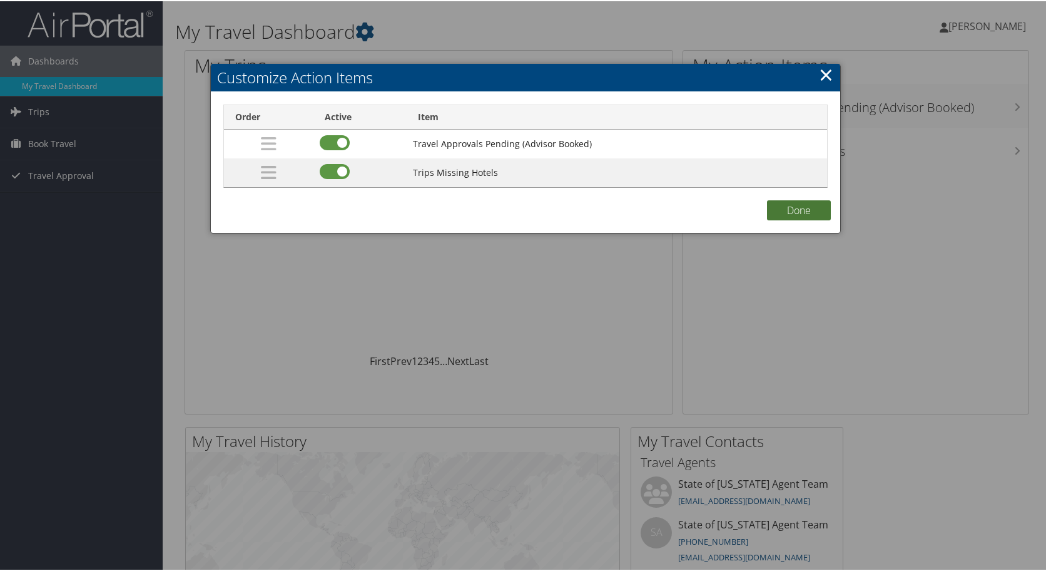
click at [789, 212] on button "Done" at bounding box center [799, 209] width 64 height 20
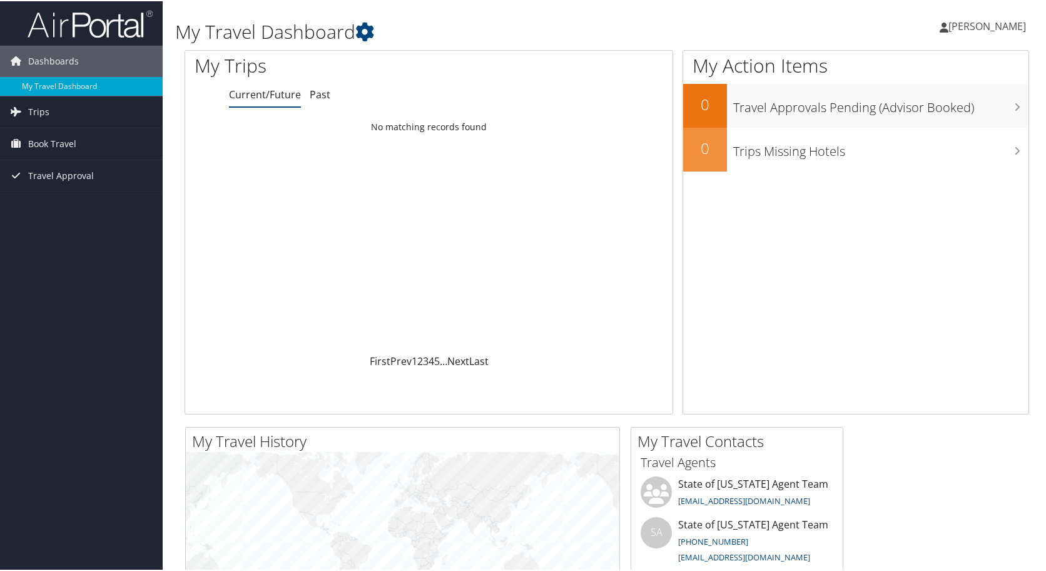
click at [948, 26] on span "Douglas Hallenbeck" at bounding box center [987, 25] width 78 height 14
click at [942, 112] on link "View Travel Profile" at bounding box center [954, 111] width 140 height 21
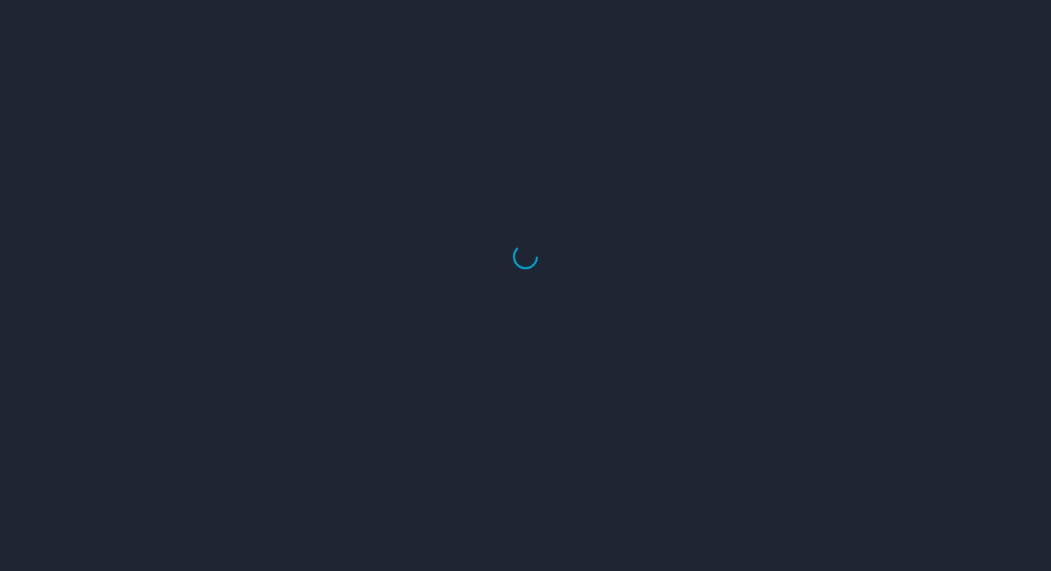
select select "US"
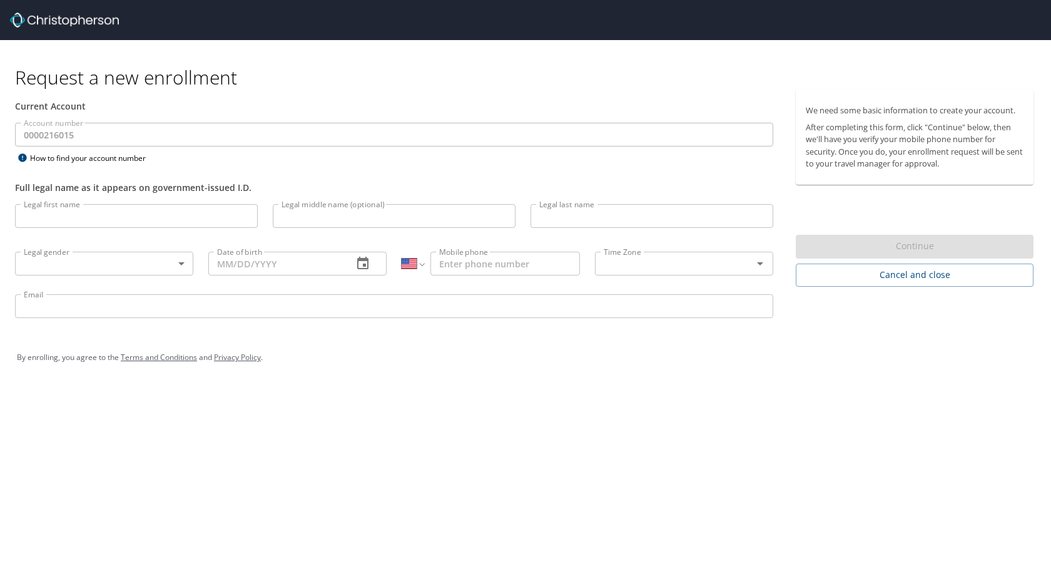
select select "US"
